Goal: Information Seeking & Learning: Learn about a topic

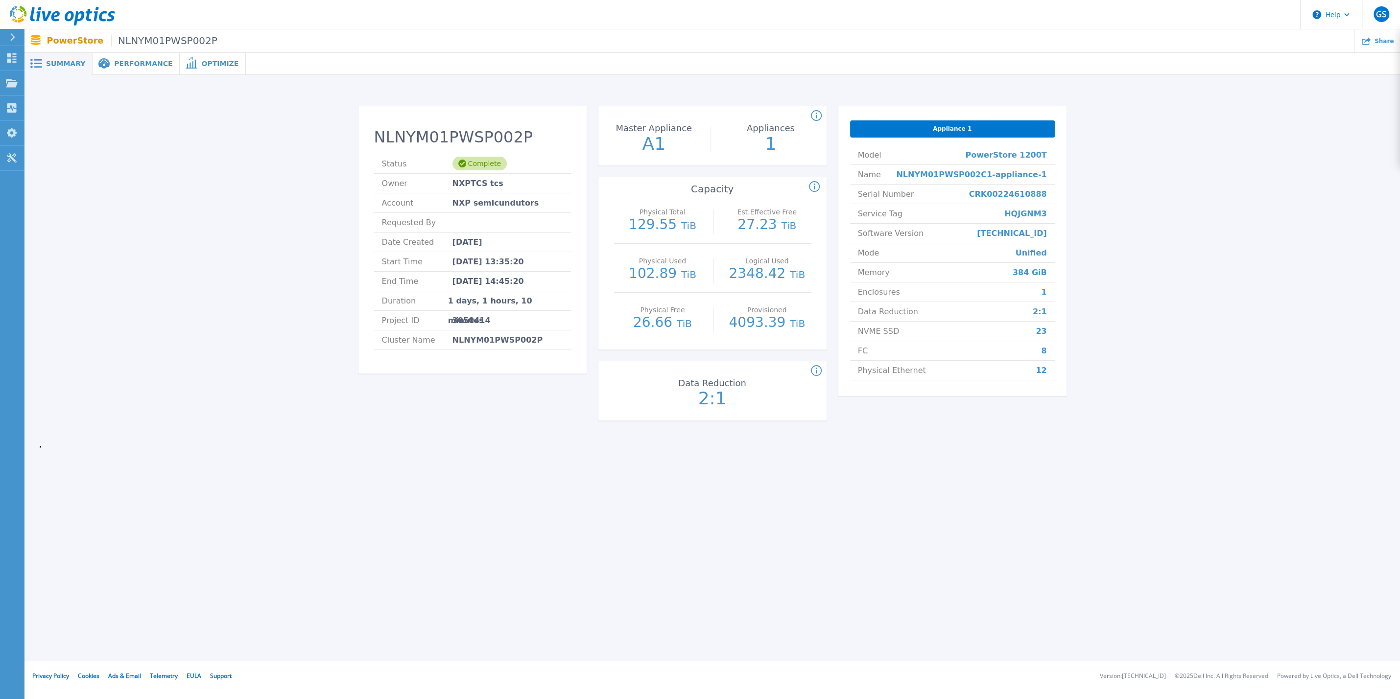
click at [184, 61] on span at bounding box center [191, 63] width 22 height 9
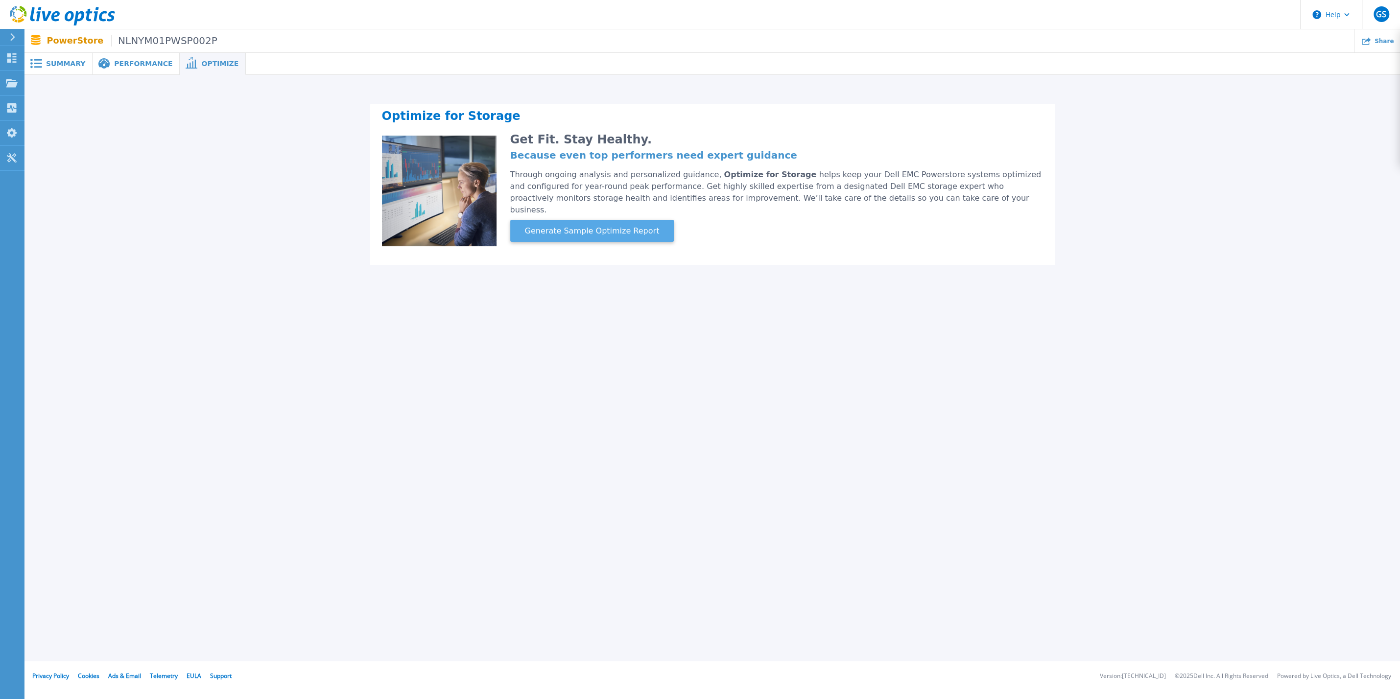
click at [595, 225] on span "Generate Sample Optimize Report" at bounding box center [592, 231] width 143 height 12
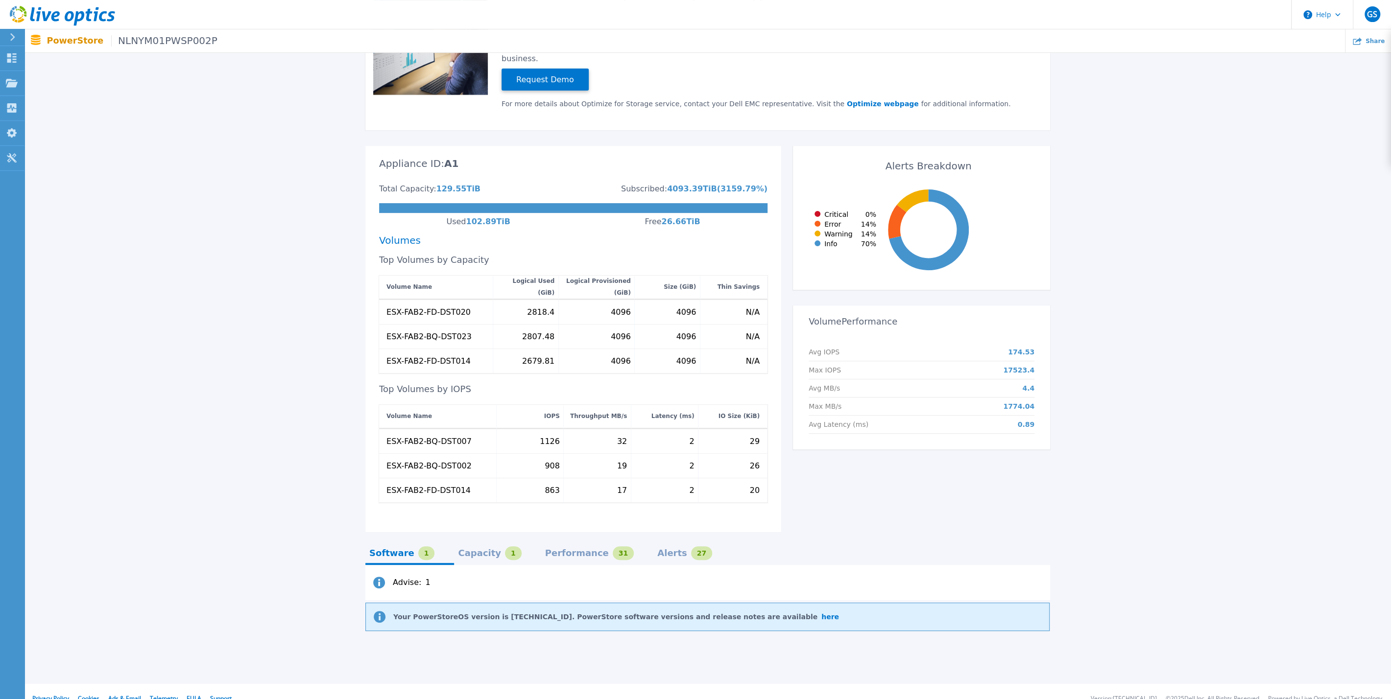
scroll to position [163, 0]
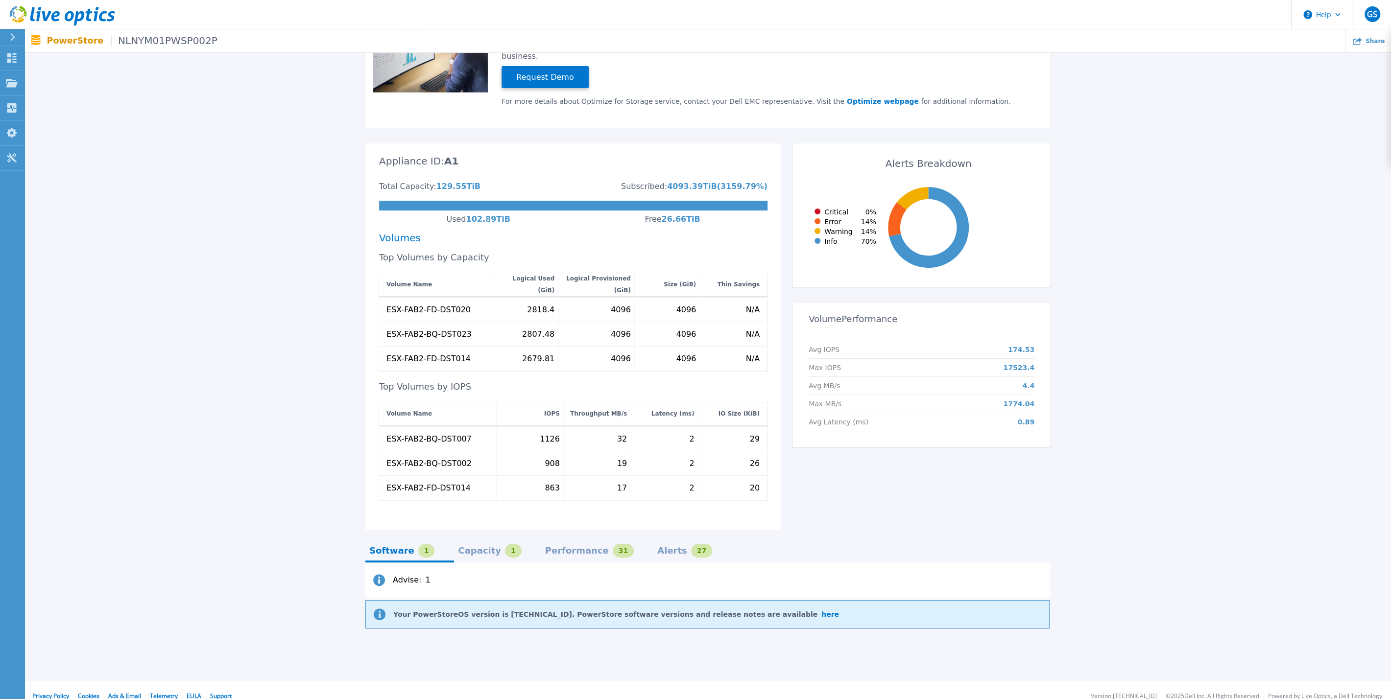
click at [551, 547] on div "Performance" at bounding box center [577, 551] width 64 height 8
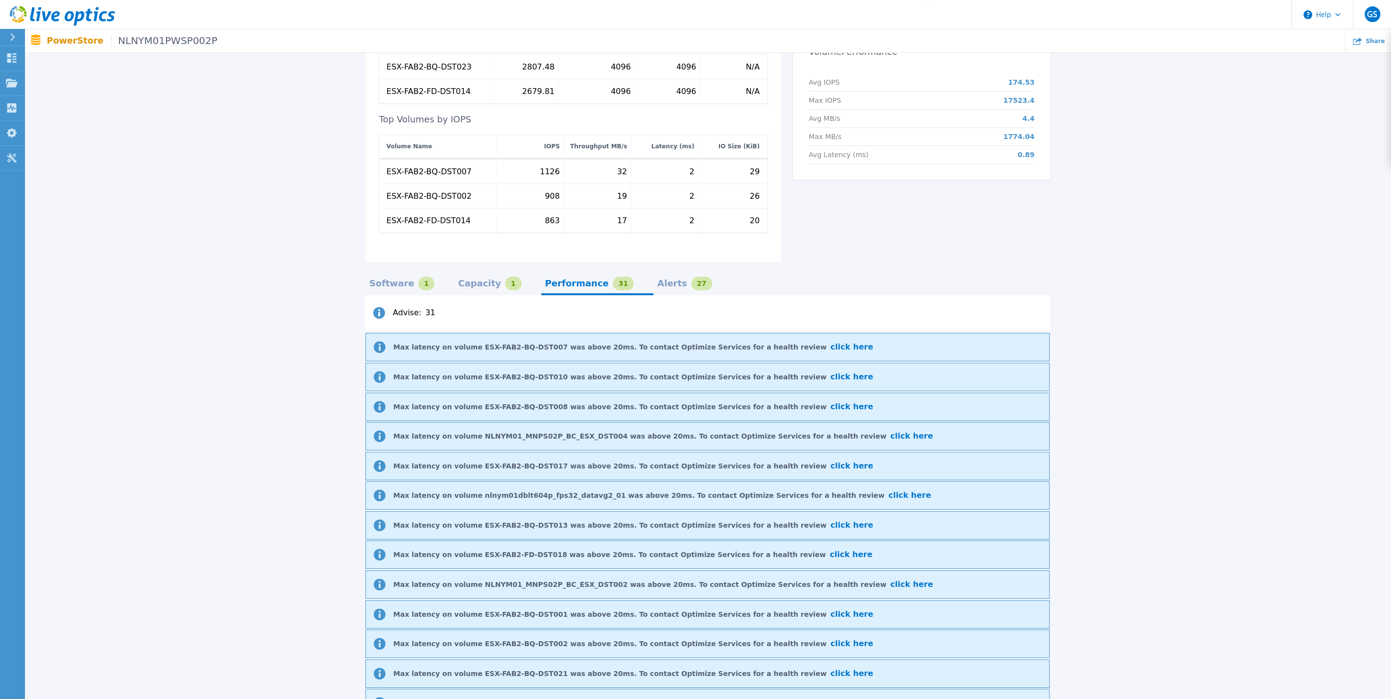
scroll to position [428, 0]
click at [830, 344] on span "click here" at bounding box center [851, 348] width 43 height 9
click at [657, 282] on div "Alerts" at bounding box center [672, 286] width 30 height 8
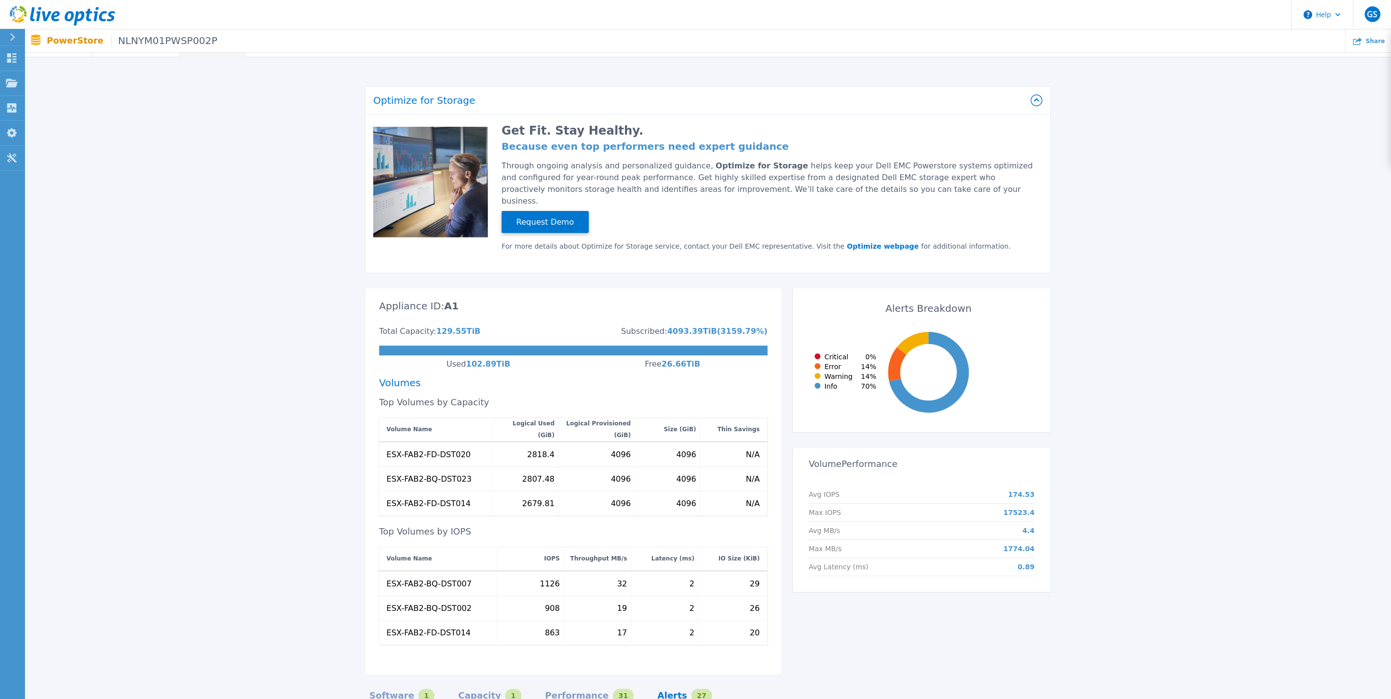
scroll to position [0, 0]
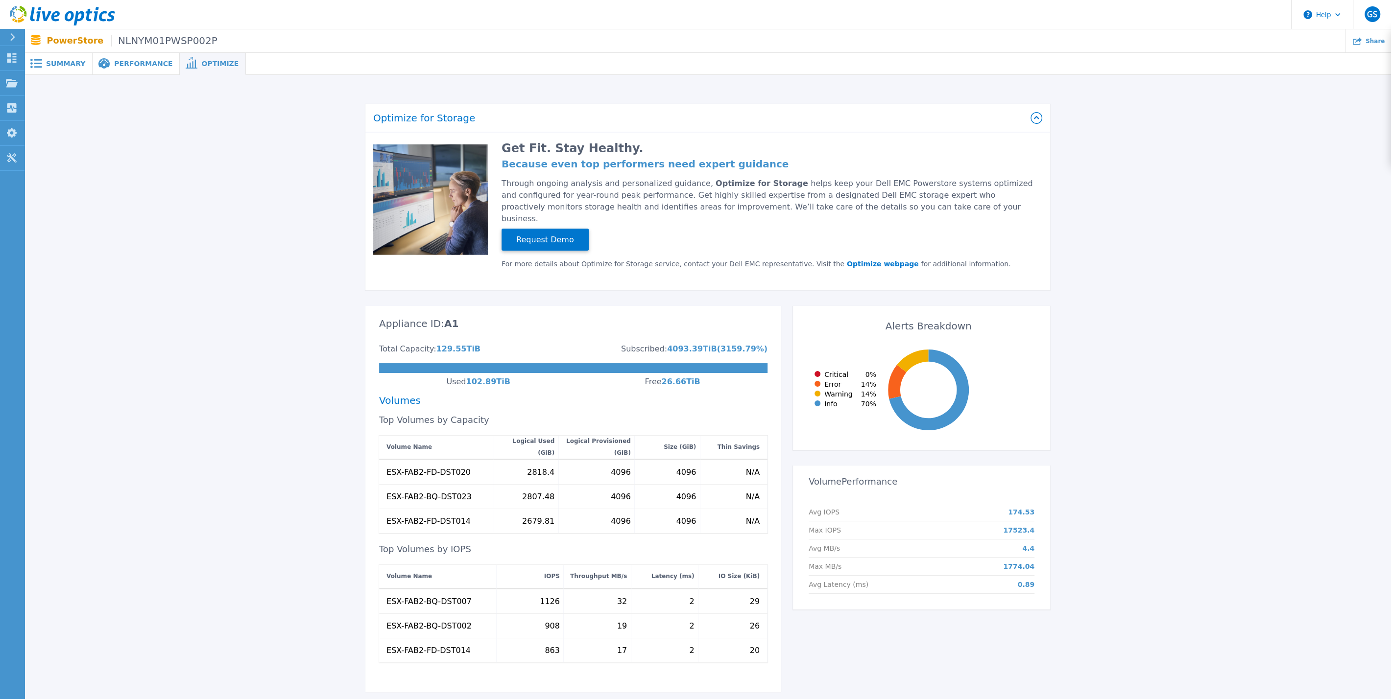
click at [137, 63] on span "Performance" at bounding box center [143, 63] width 58 height 7
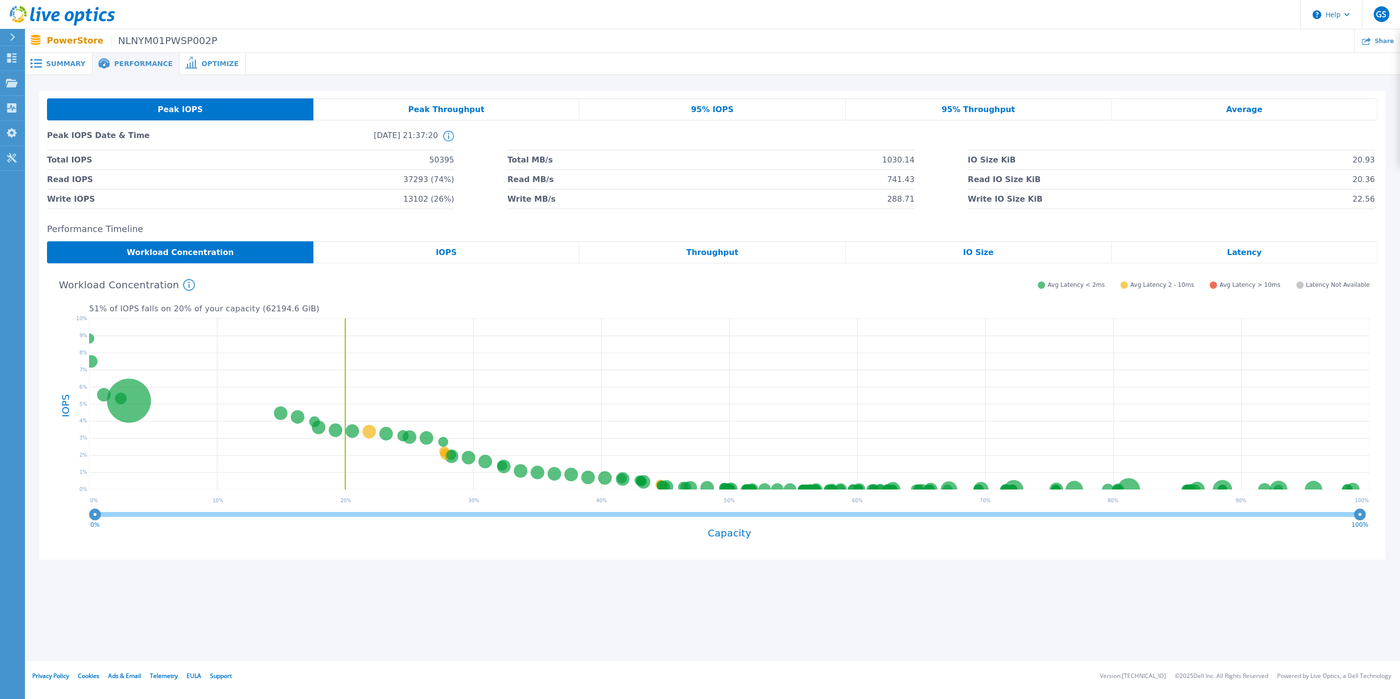
click at [183, 282] on div "Workload Concentration This graph shows the relationship of volume performance …" at bounding box center [708, 283] width 1323 height 25
click at [183, 287] on icon at bounding box center [189, 285] width 12 height 12
click at [407, 281] on div "Workload Concentration This graph shows the relationship of volume performance …" at bounding box center [708, 283] width 1323 height 25
click at [744, 316] on icon at bounding box center [729, 406] width 1281 height 184
click at [1347, 17] on button "Help" at bounding box center [1331, 14] width 61 height 29
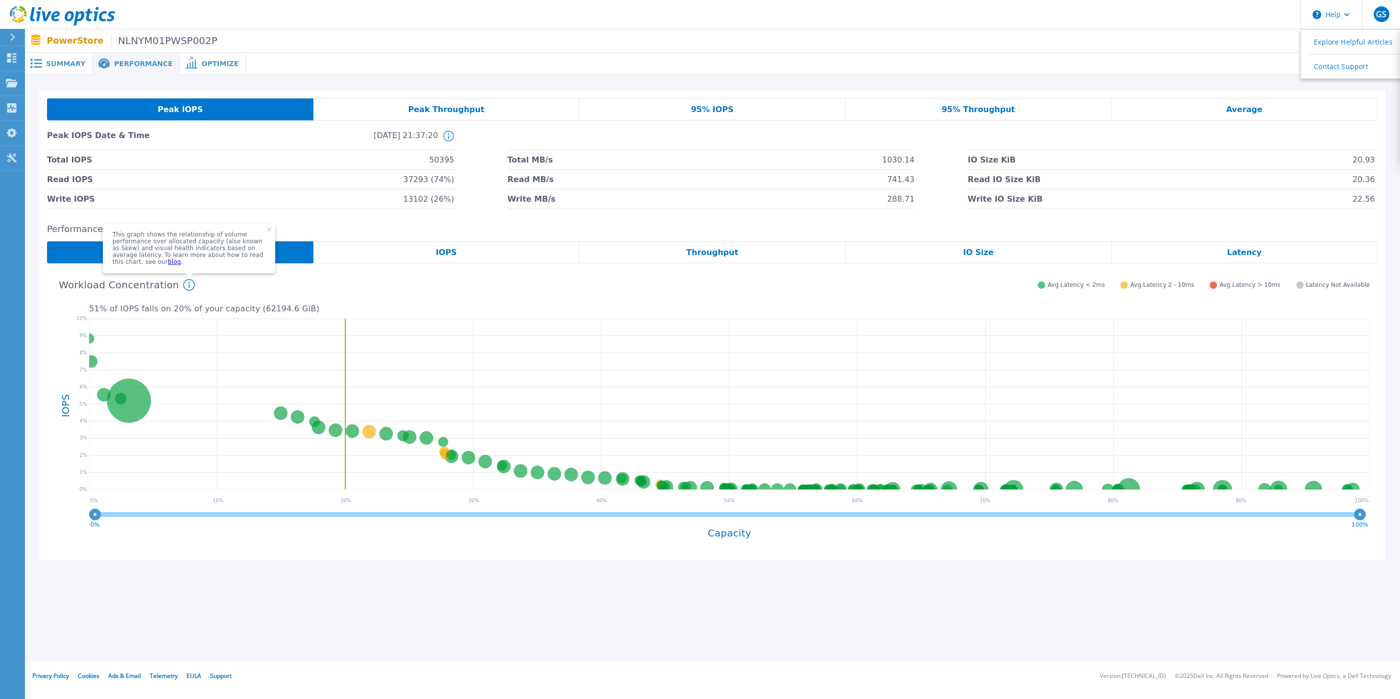
click at [78, 64] on span "Summary" at bounding box center [65, 63] width 39 height 7
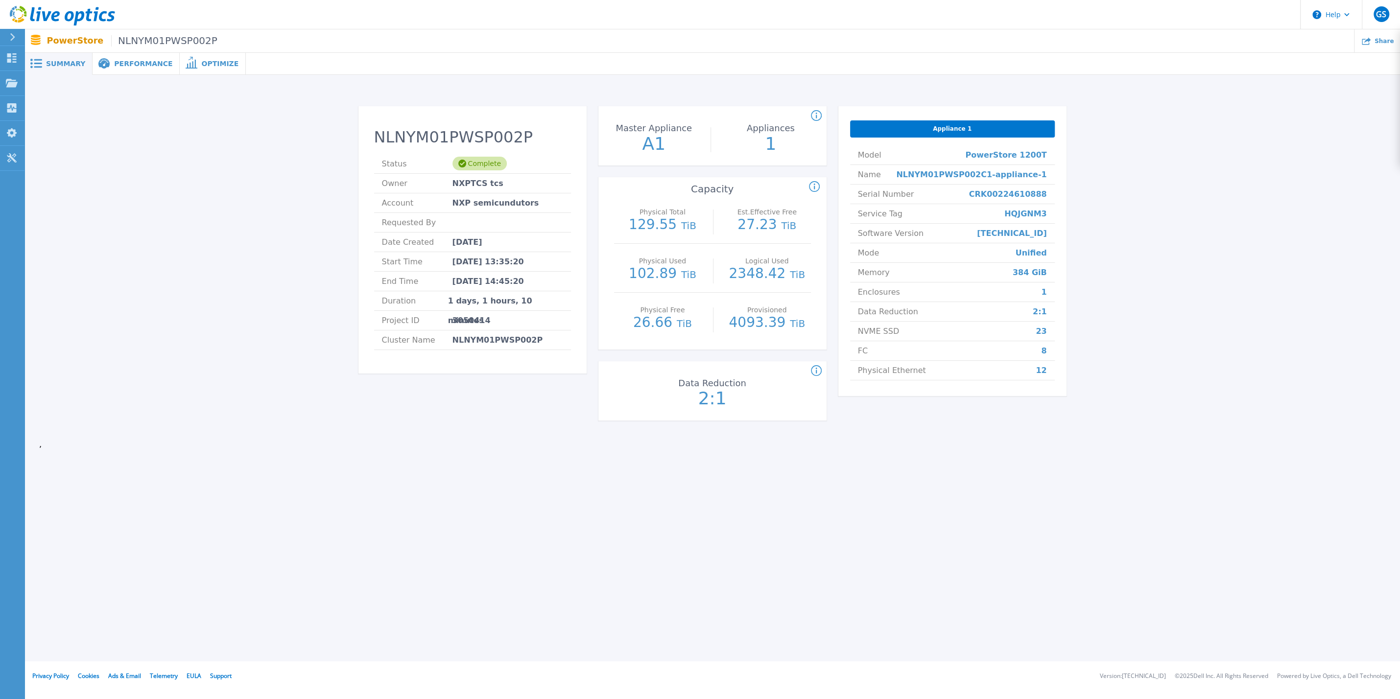
click at [148, 64] on span "Performance" at bounding box center [143, 63] width 58 height 7
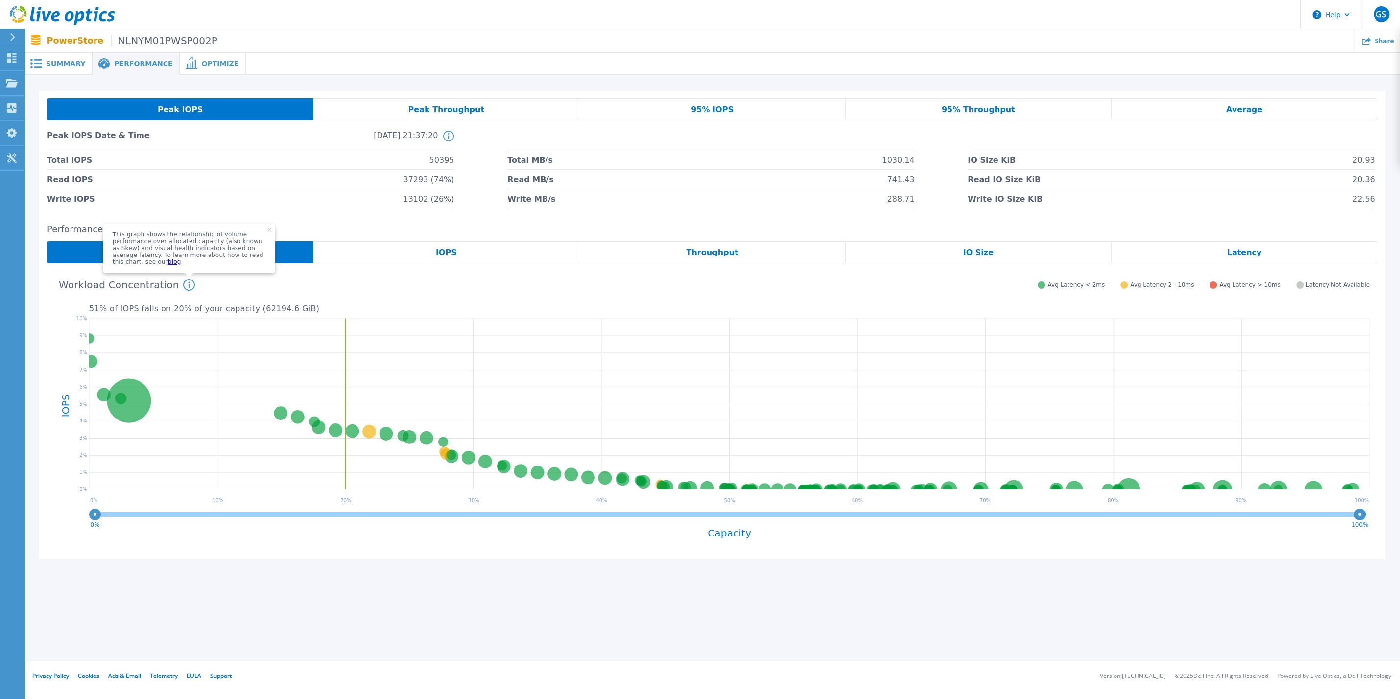
click at [51, 282] on div "Workload Concentration This graph shows the relationship of volume performance …" at bounding box center [708, 283] width 1323 height 25
click at [186, 58] on div "Optimize" at bounding box center [213, 64] width 66 height 22
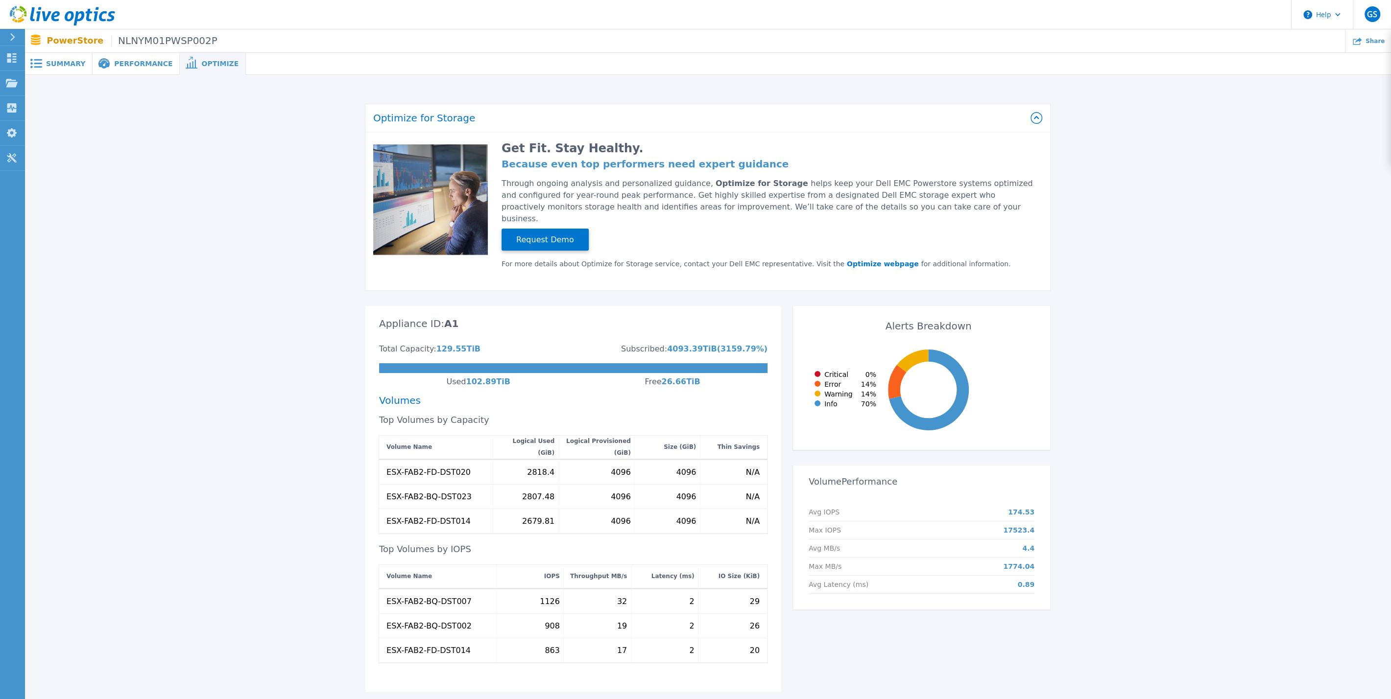
click at [135, 60] on span "Performance" at bounding box center [143, 63] width 58 height 7
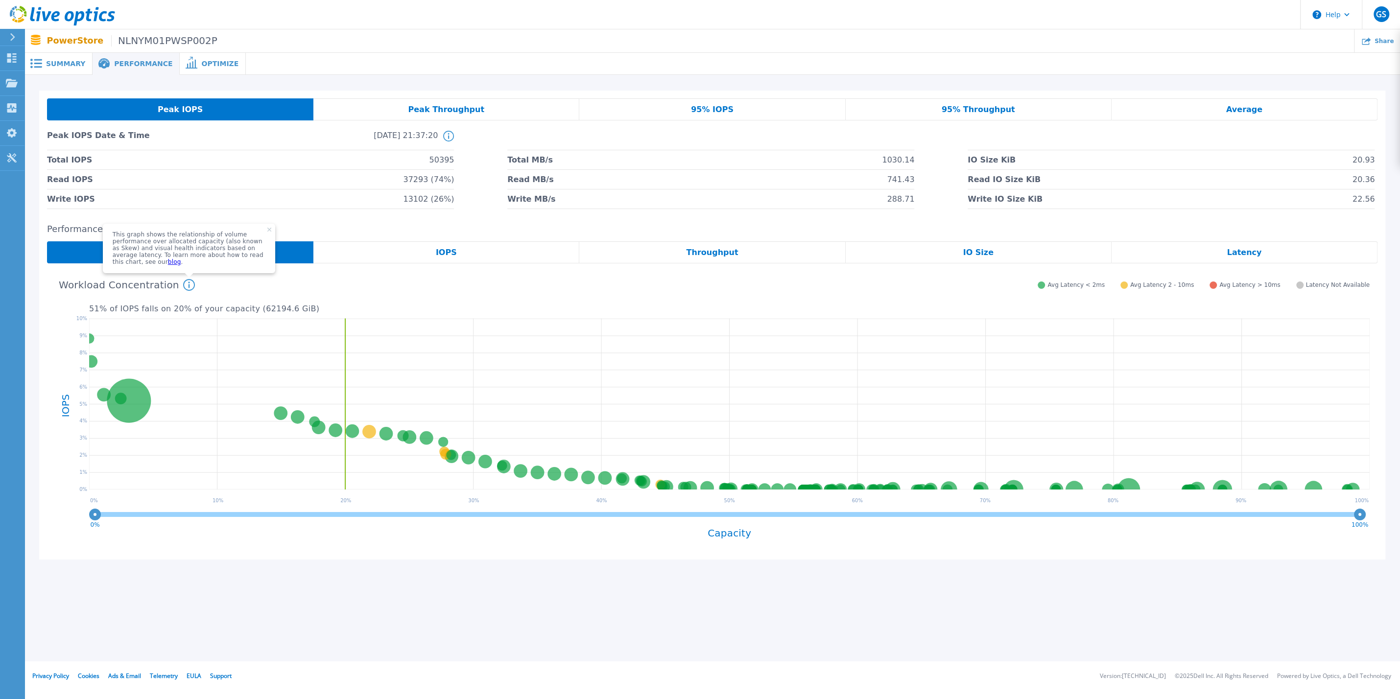
click at [201, 63] on span "Optimize" at bounding box center [219, 63] width 37 height 7
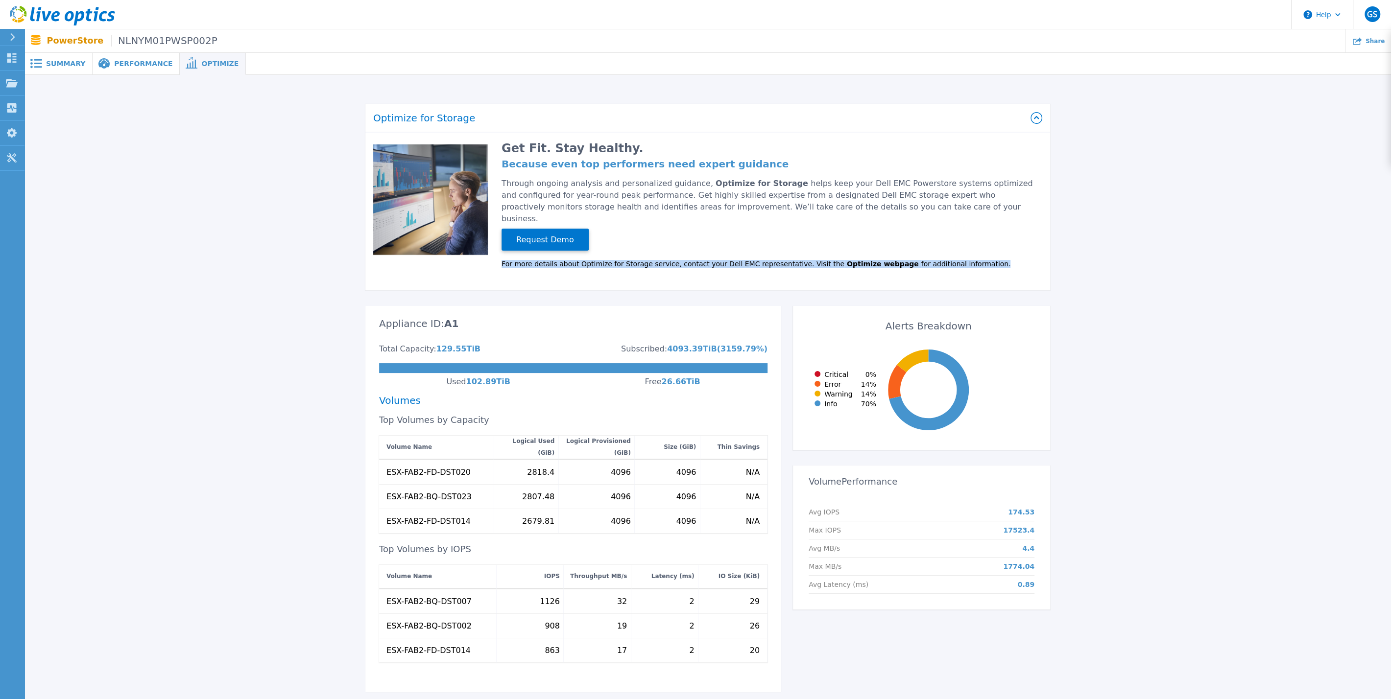
drag, startPoint x: 959, startPoint y: 254, endPoint x: 502, endPoint y: 252, distance: 456.4
click at [502, 260] on div "For more details about Optimize for Storage service, contact your Dell EMC repr…" at bounding box center [768, 264] width 535 height 8
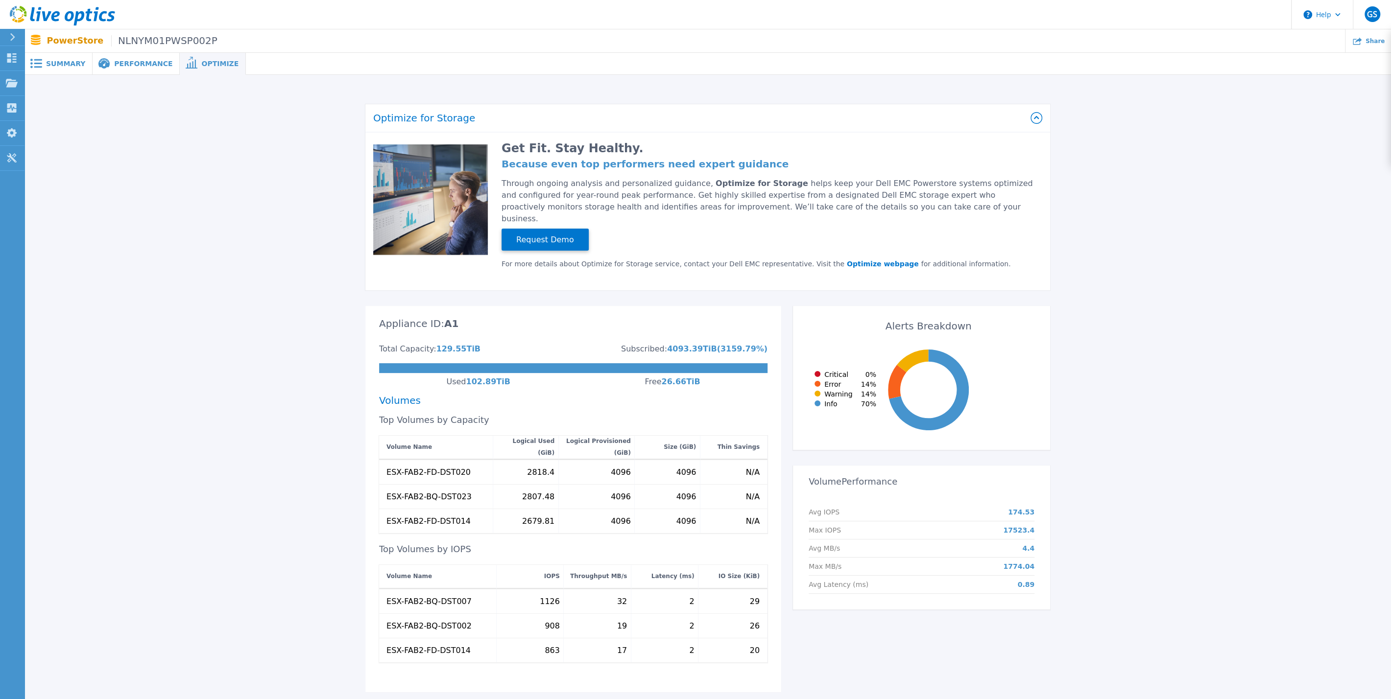
click at [1000, 242] on div "Get Fit. Stay Healthy. Because even top performers need expert guidance Through…" at bounding box center [762, 210] width 548 height 132
click at [114, 61] on span "Performance" at bounding box center [143, 63] width 58 height 7
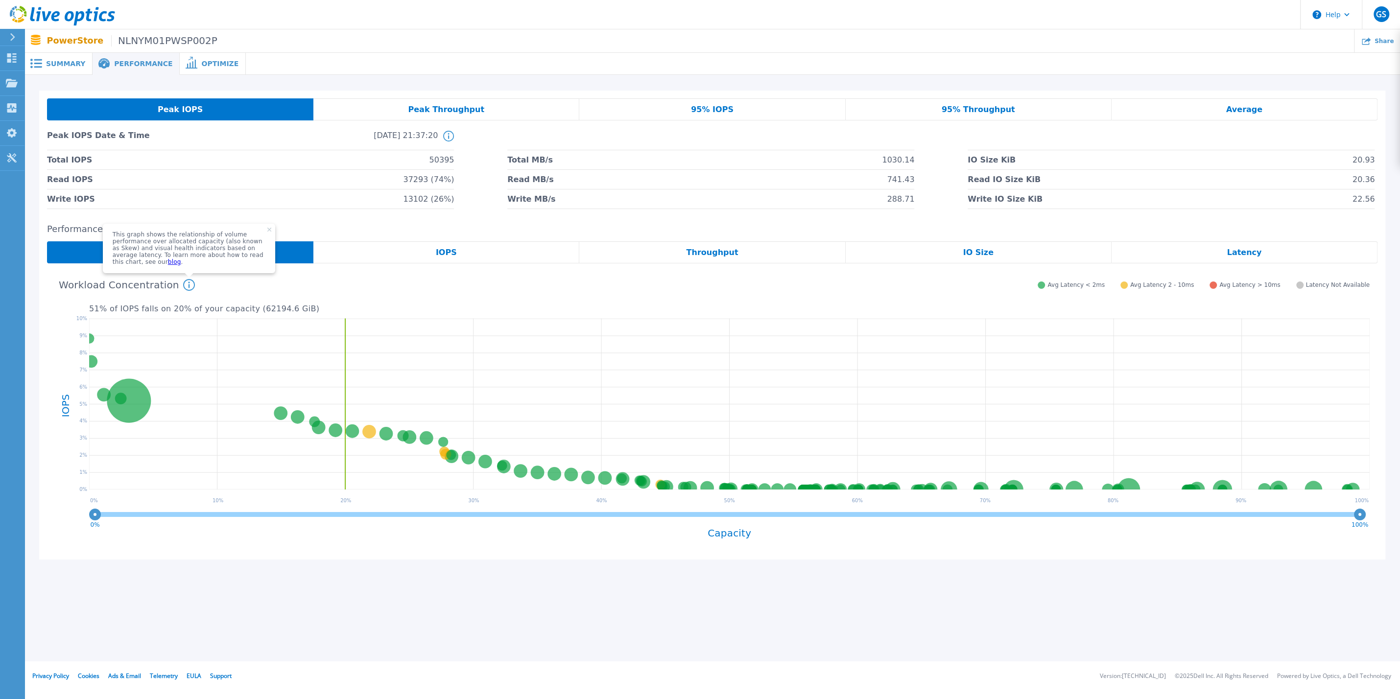
click at [64, 193] on span "Write IOPS" at bounding box center [71, 199] width 48 height 19
click at [455, 249] on div "IOPS" at bounding box center [446, 252] width 266 height 22
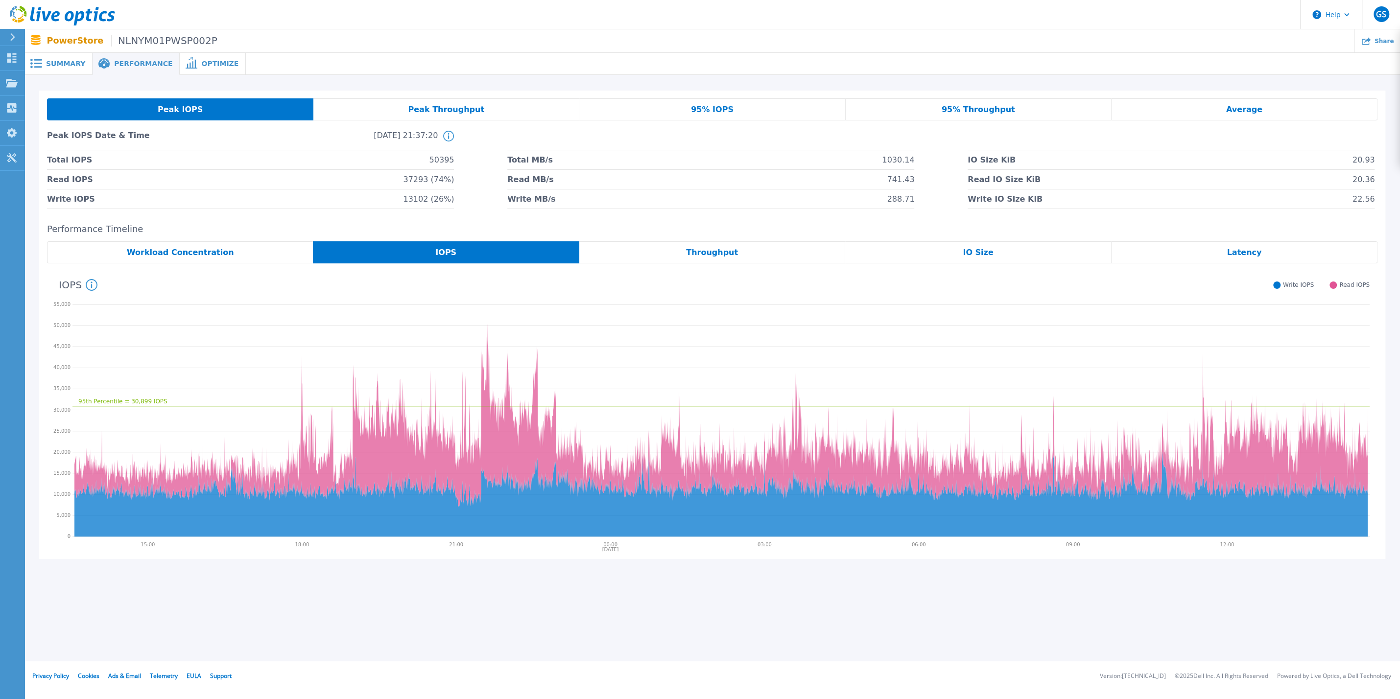
click at [702, 254] on span "Throughput" at bounding box center [712, 253] width 52 height 8
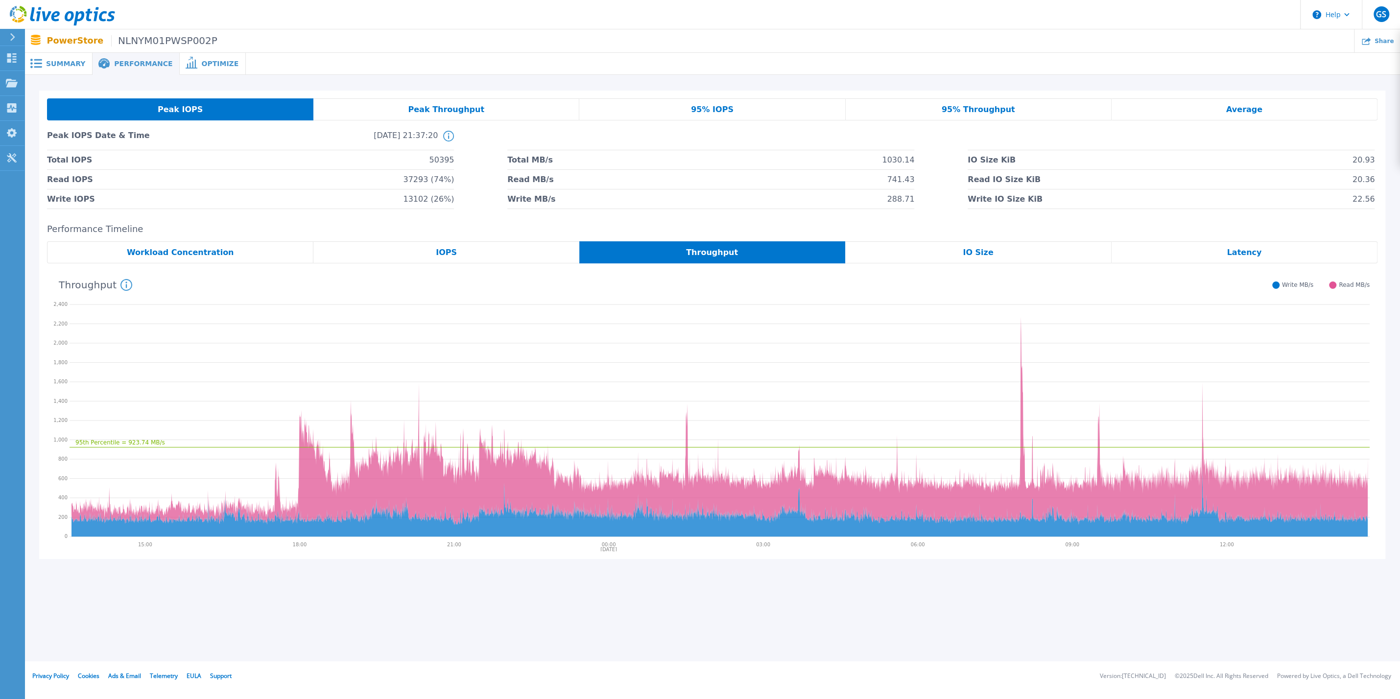
click at [970, 251] on span "IO Size" at bounding box center [978, 253] width 30 height 8
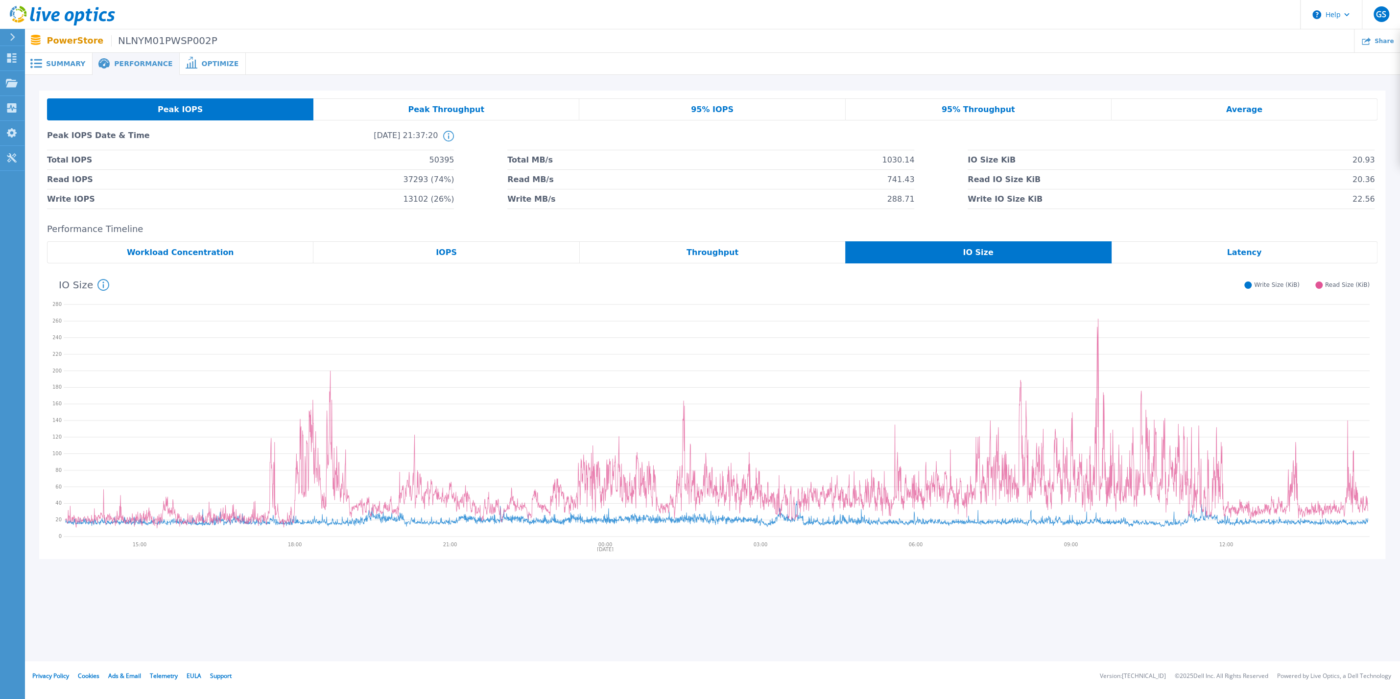
click at [1251, 251] on span "Latency" at bounding box center [1244, 253] width 35 height 8
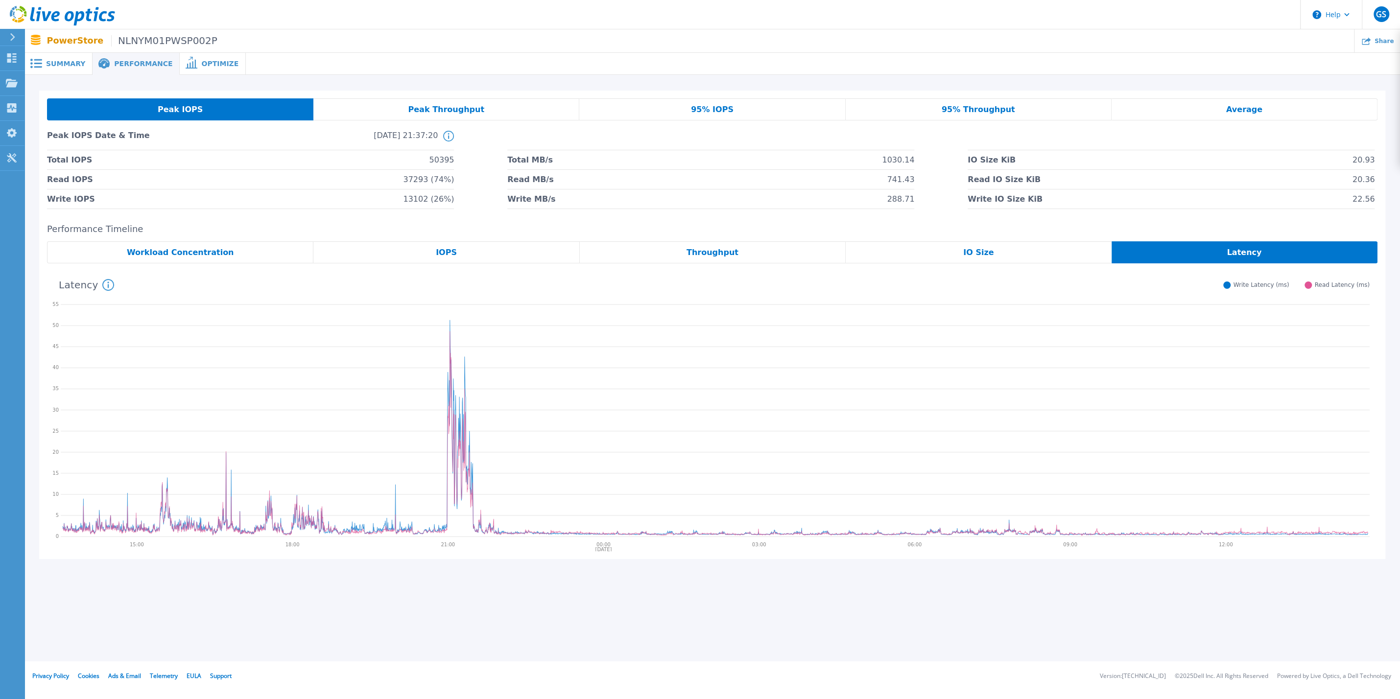
click at [1272, 288] on span "Write Latency (ms)" at bounding box center [1261, 285] width 56 height 7
click at [1356, 289] on span "Read Latency (ms)" at bounding box center [1341, 285] width 55 height 7
click at [1355, 287] on span "Read Latency (ms)" at bounding box center [1341, 285] width 55 height 7
click at [201, 61] on span "Optimize" at bounding box center [219, 63] width 37 height 7
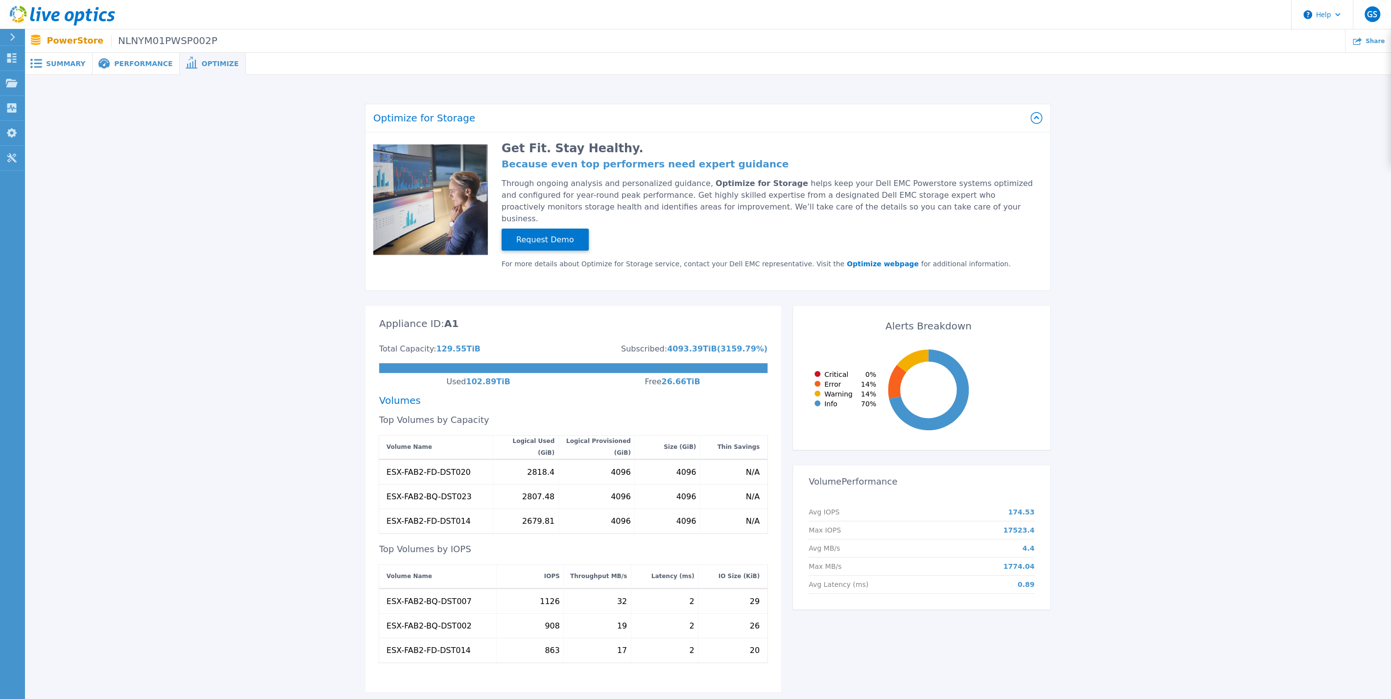
click at [48, 56] on div "Summary" at bounding box center [58, 64] width 68 height 22
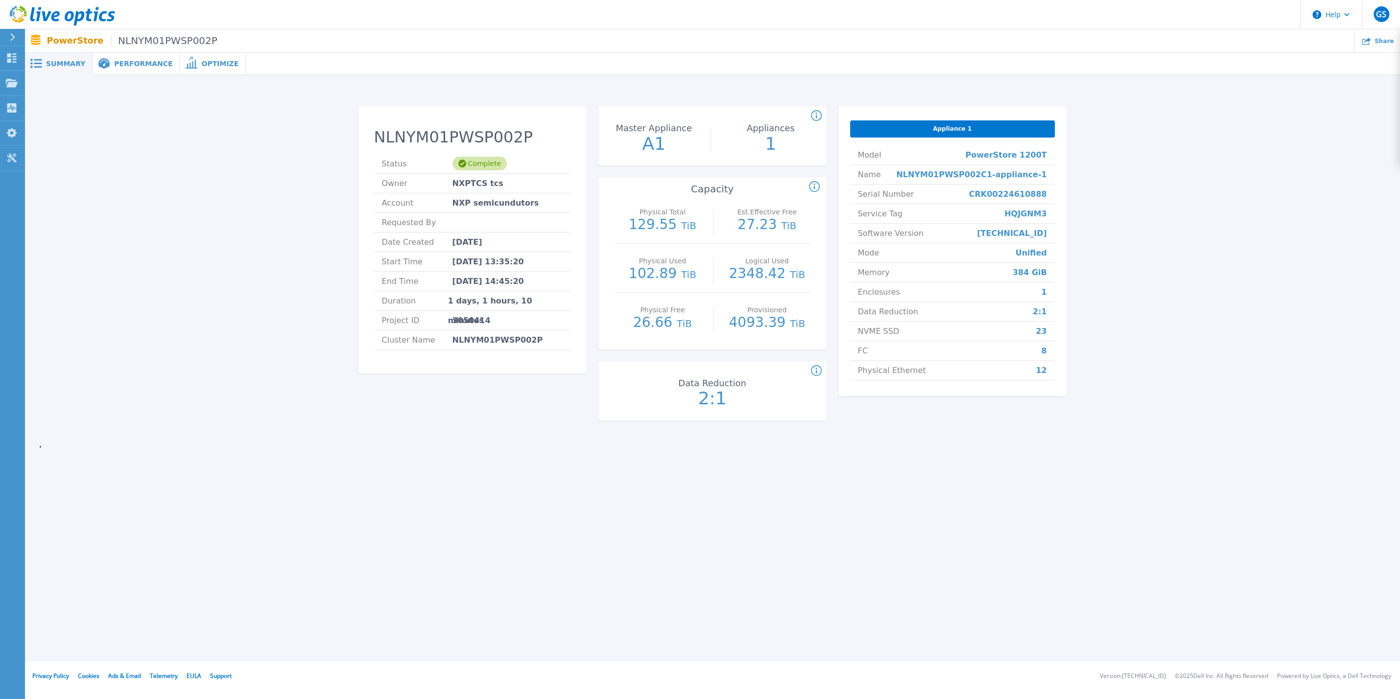
click at [51, 41] on p "PowerStore NLNYM01PWSP002P" at bounding box center [132, 40] width 170 height 11
click at [1371, 39] on icon at bounding box center [1366, 40] width 9 height 7
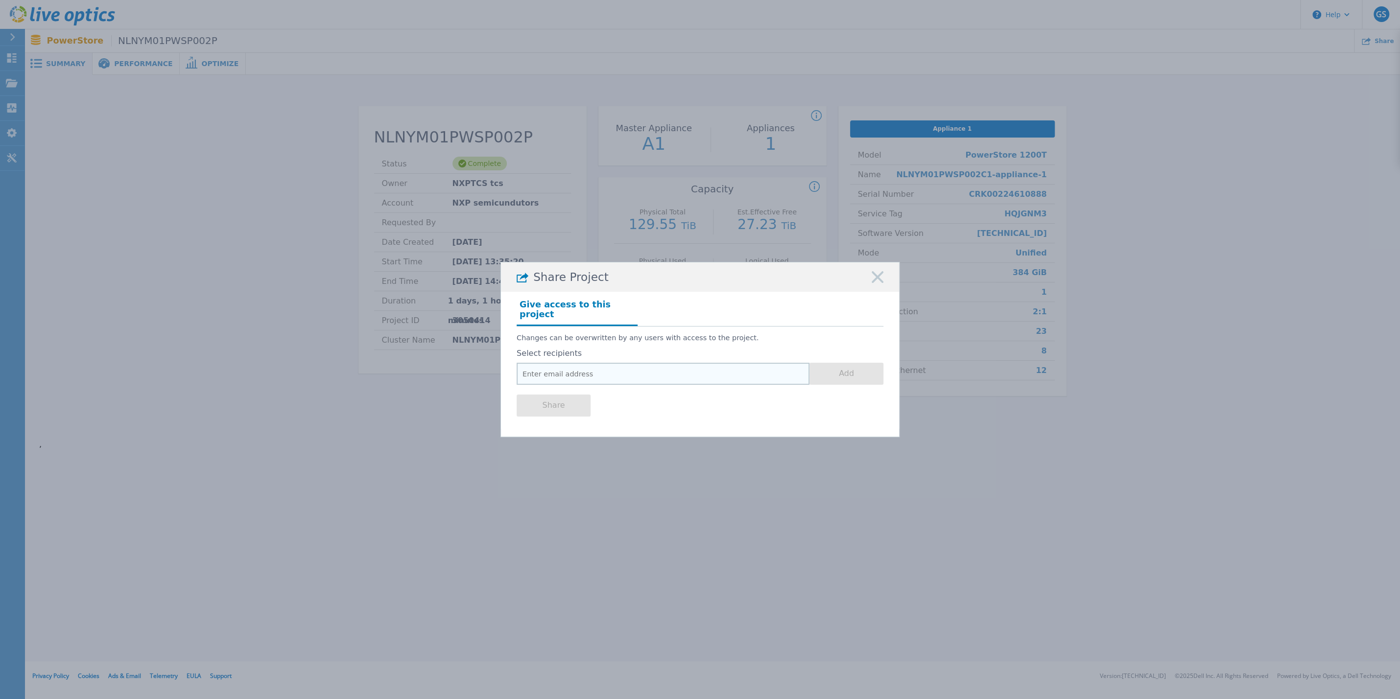
click at [578, 369] on input "email" at bounding box center [663, 374] width 293 height 22
click at [883, 277] on rect at bounding box center [877, 277] width 13 height 13
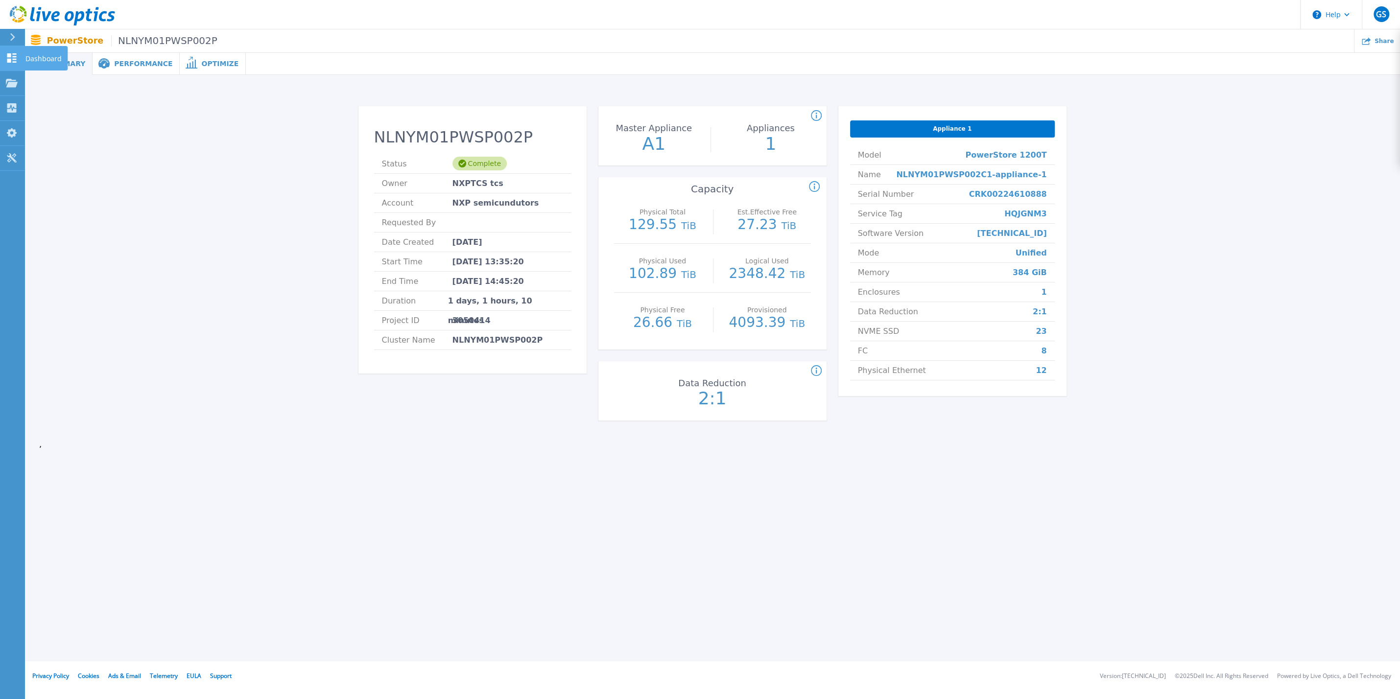
click at [32, 57] on p "Dashboard" at bounding box center [43, 58] width 36 height 25
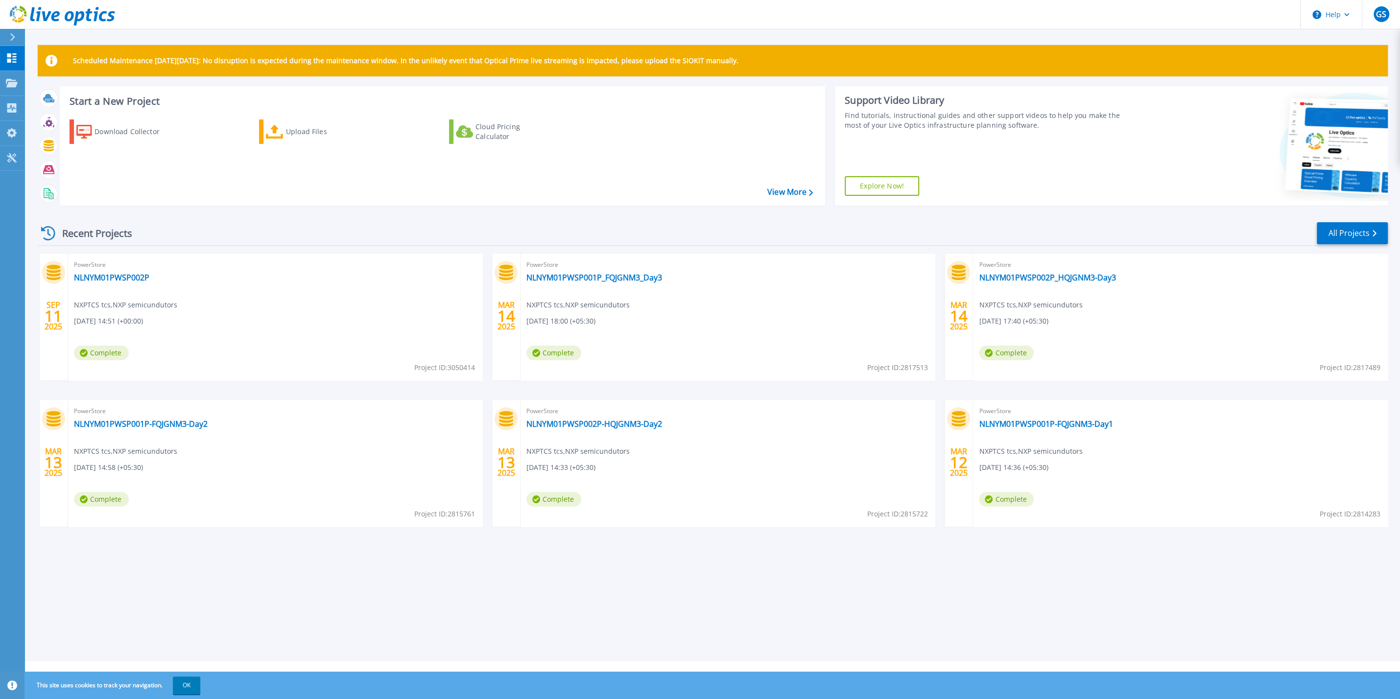
click at [48, 277] on icon at bounding box center [54, 272] width 14 height 15
click at [132, 273] on link "NLNYM01PWSP002P" at bounding box center [111, 278] width 75 height 10
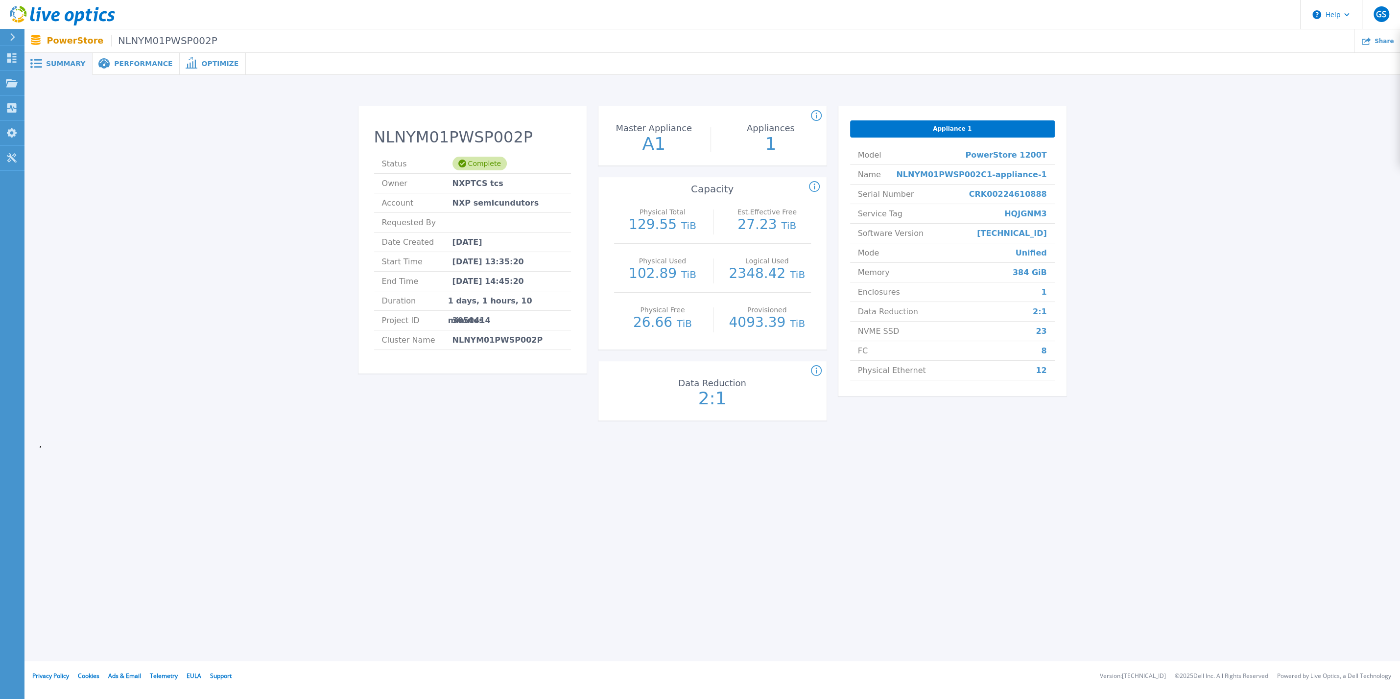
click at [128, 67] on span "Performance" at bounding box center [143, 63] width 58 height 7
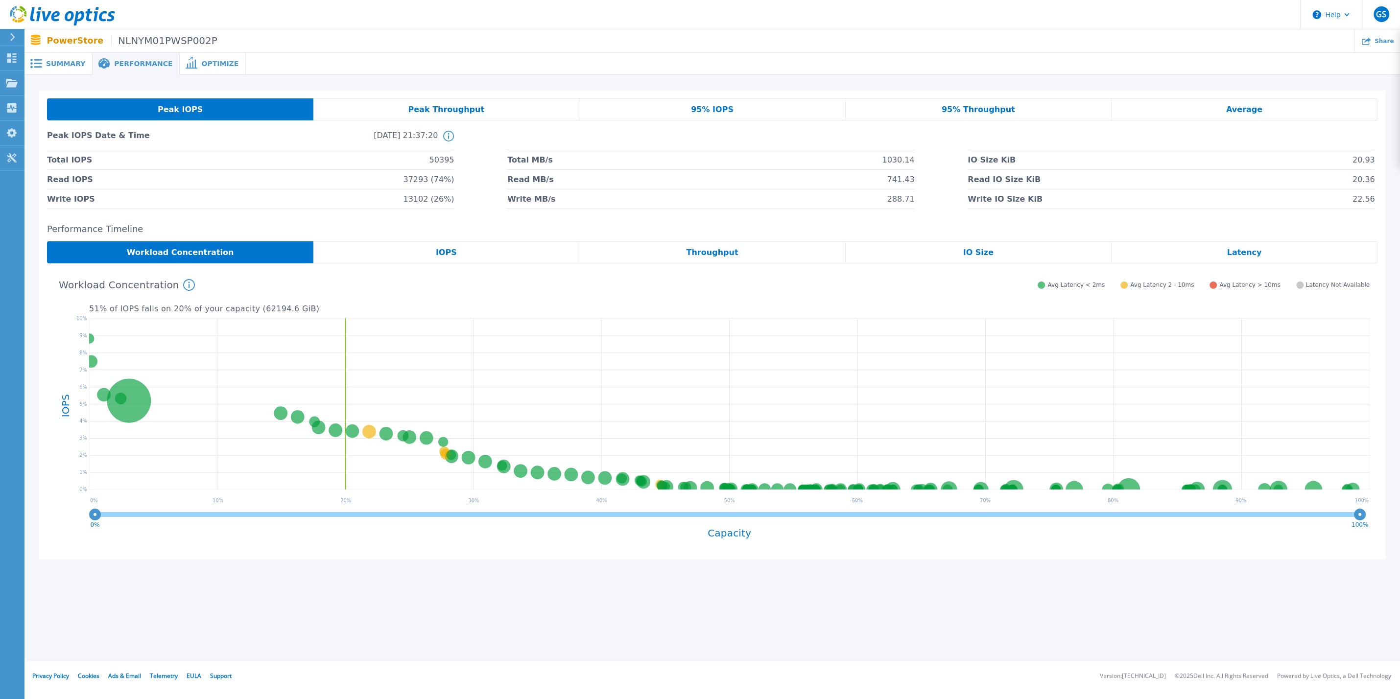
click at [714, 113] on span "95% IOPS" at bounding box center [712, 110] width 43 height 8
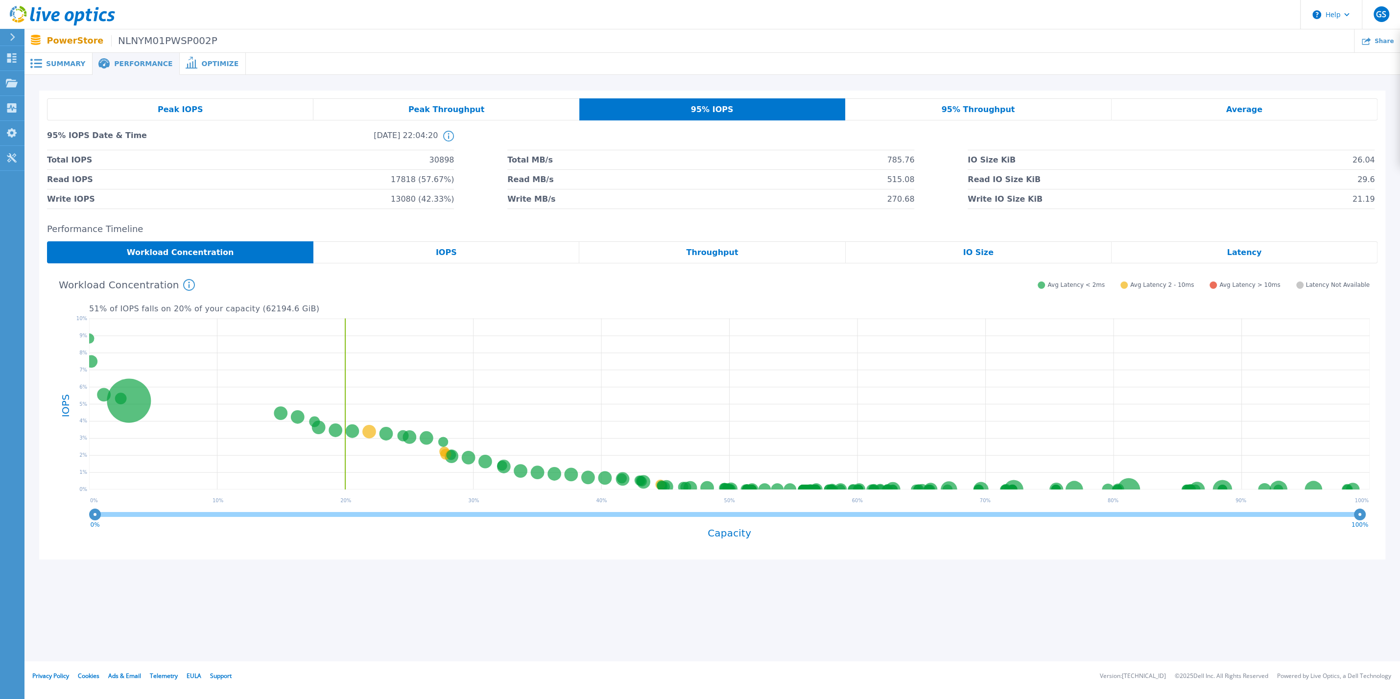
click at [216, 111] on div "Peak IOPS" at bounding box center [180, 109] width 266 height 22
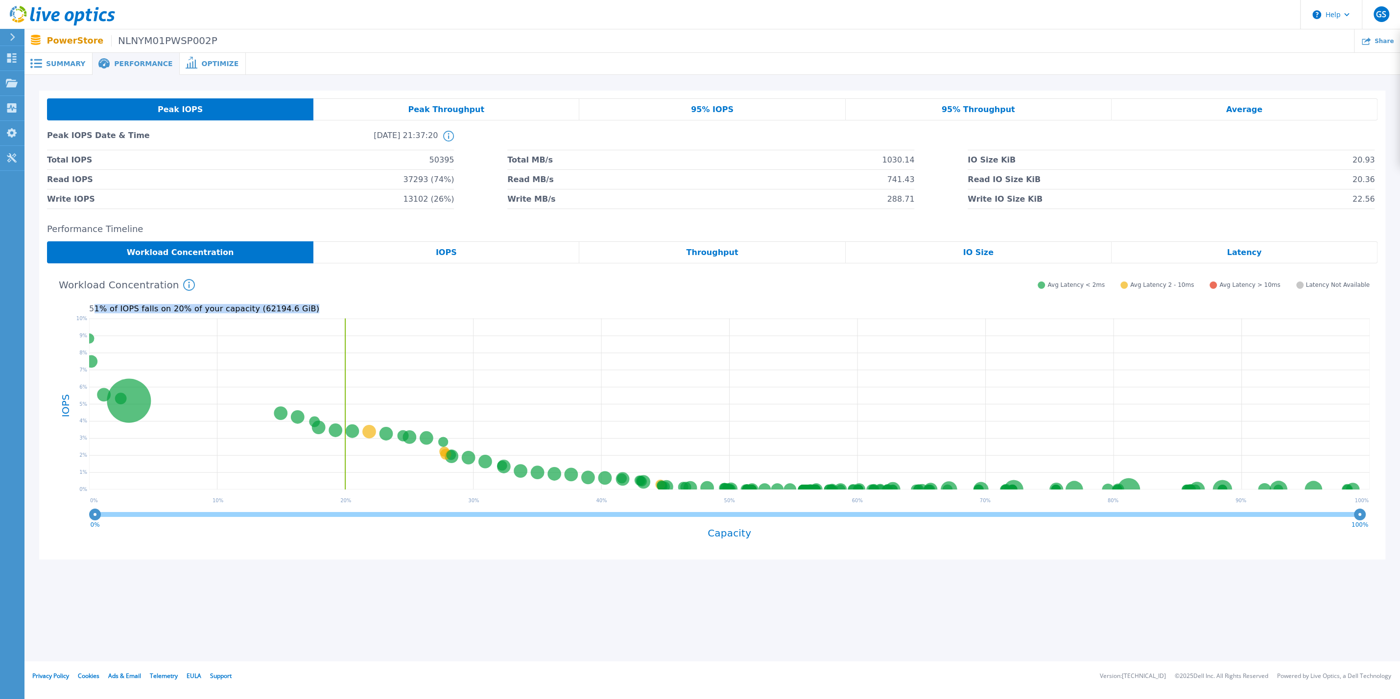
drag, startPoint x: 294, startPoint y: 312, endPoint x: 94, endPoint y: 313, distance: 200.8
click at [94, 313] on p "51 % of IOPS falls on 20 % of your capacity ( 62194.6 GiB )" at bounding box center [729, 309] width 1281 height 9
click at [347, 319] on icon at bounding box center [729, 406] width 1281 height 184
drag, startPoint x: 294, startPoint y: 317, endPoint x: 106, endPoint y: 310, distance: 188.2
click at [106, 310] on div "51 % of IOPS falls on 20 % of your capacity ( 62194.6 GiB ) Workload Concentrat…" at bounding box center [712, 411] width 1331 height 281
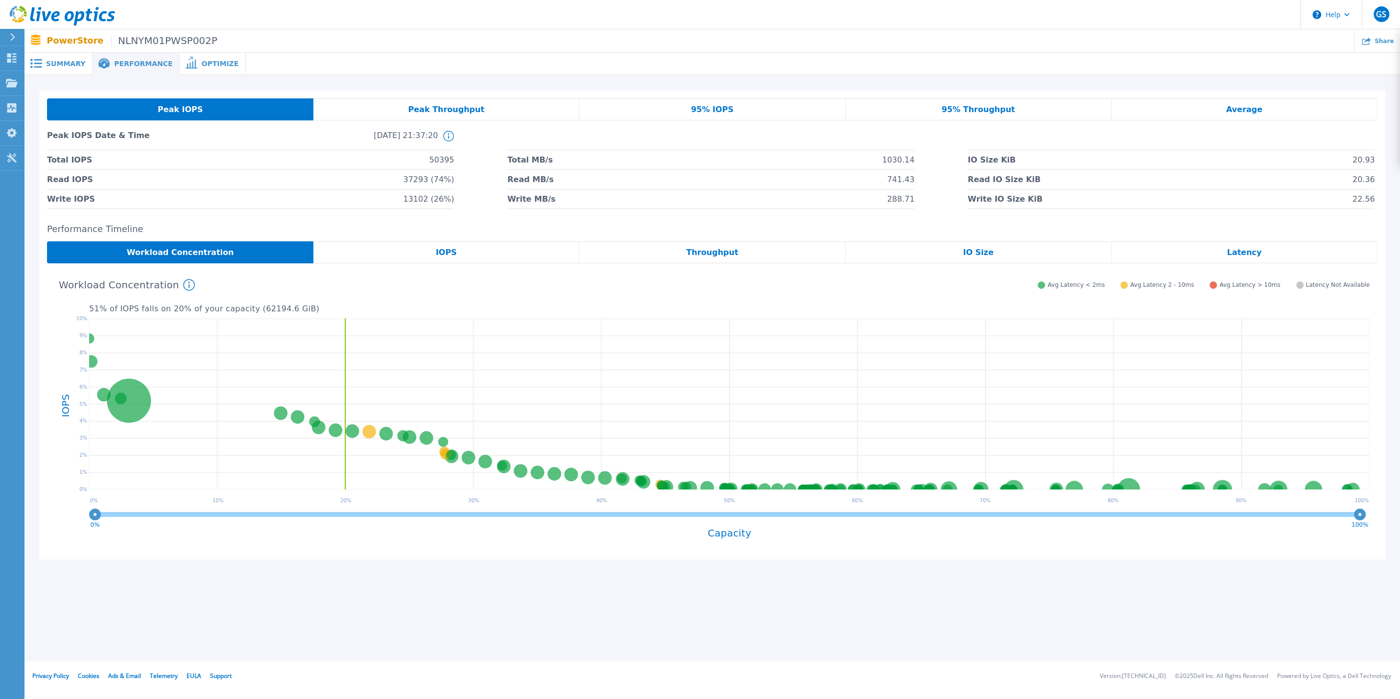
click at [69, 310] on div "51 % of IOPS falls on 20 % of your capacity ( 62194.6 GiB ) Workload Concentrat…" at bounding box center [712, 411] width 1331 height 281
